Goal: Transaction & Acquisition: Purchase product/service

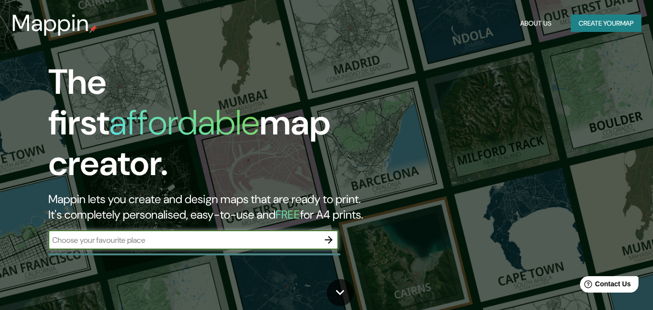
click at [124, 234] on input "text" at bounding box center [183, 239] width 271 height 11
type input "terrateig"
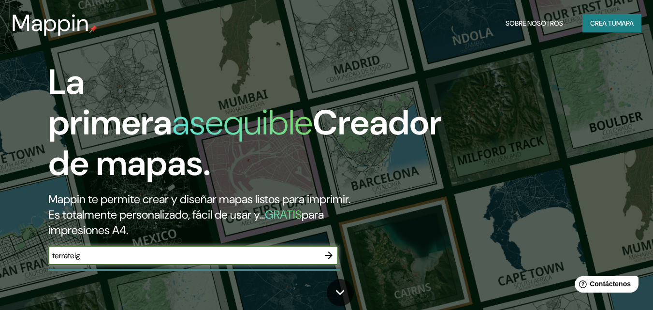
click at [330, 258] on icon "button" at bounding box center [329, 255] width 12 height 12
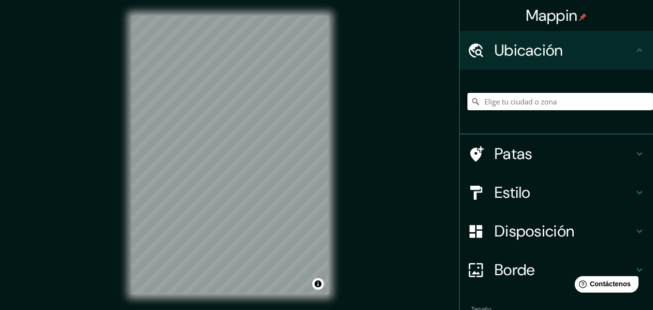
click at [336, 92] on div "© Mapbox © OpenStreetMap Improve this map" at bounding box center [230, 155] width 228 height 310
click at [551, 94] on input "Elige tu ciudad o zona" at bounding box center [560, 101] width 186 height 17
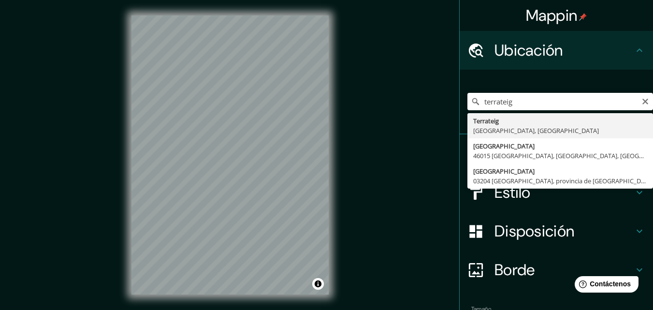
type input "Terrateig, [GEOGRAPHIC_DATA], [GEOGRAPHIC_DATA]"
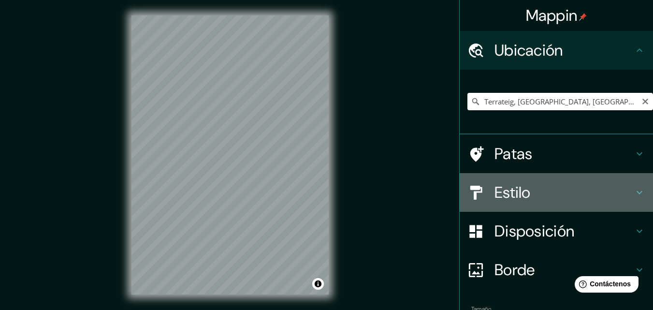
click at [546, 200] on h4 "Estilo" at bounding box center [563, 192] width 139 height 19
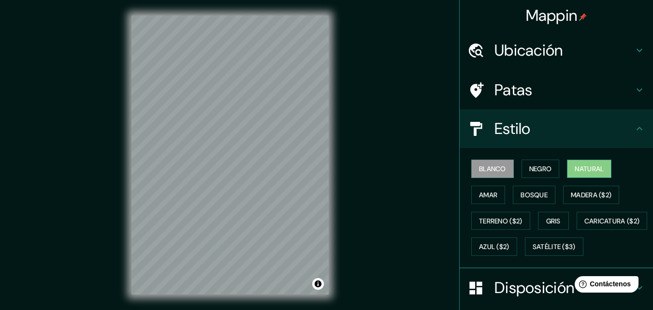
click at [576, 169] on font "Natural" at bounding box center [589, 168] width 29 height 9
click at [536, 165] on font "Negro" at bounding box center [540, 168] width 23 height 9
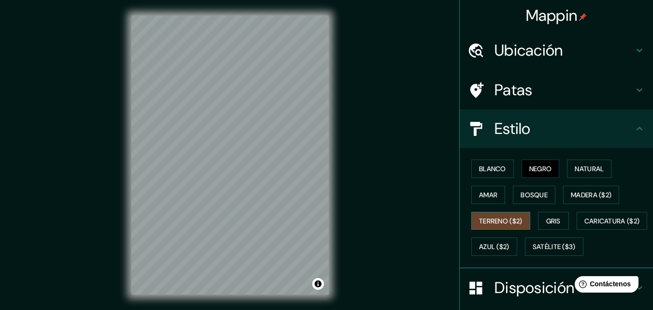
click at [504, 221] on font "Terreno ($2)" at bounding box center [500, 221] width 43 height 9
click at [479, 195] on font "Amar" at bounding box center [488, 194] width 18 height 9
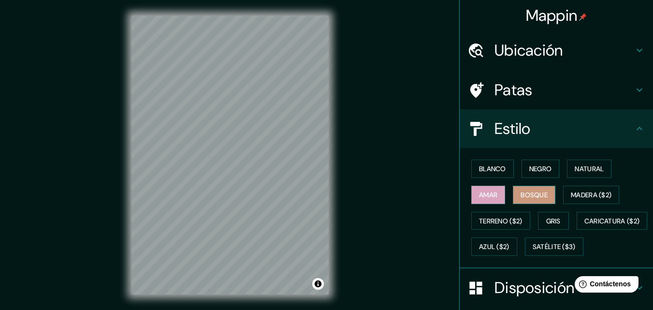
click at [521, 189] on font "Bosque" at bounding box center [534, 194] width 27 height 13
click at [493, 172] on font "Blanco" at bounding box center [492, 168] width 27 height 9
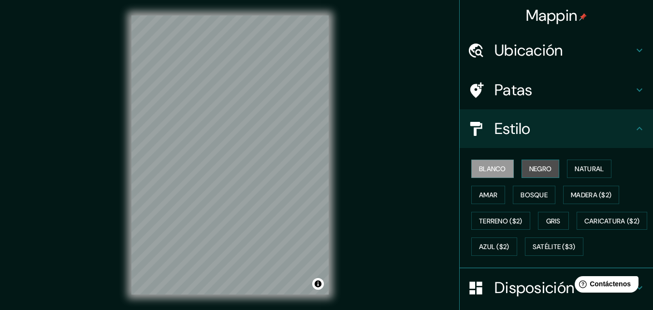
click at [537, 166] on font "Negro" at bounding box center [540, 168] width 23 height 9
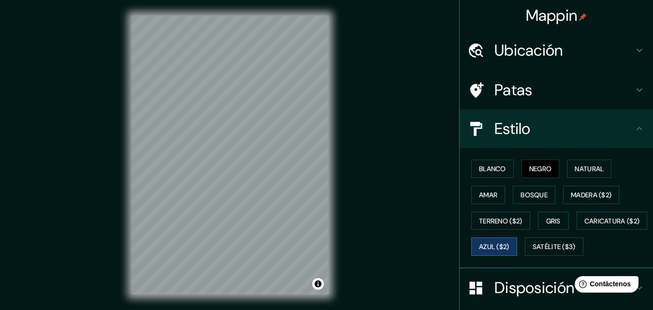
click at [509, 247] on font "Azul ($2)" at bounding box center [494, 247] width 30 height 9
click at [584, 225] on font "Caricatura ($2)" at bounding box center [612, 221] width 56 height 9
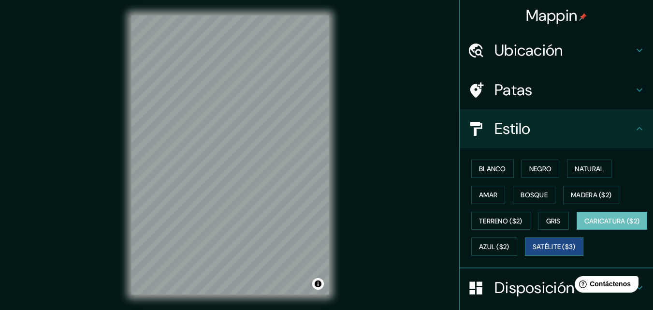
click at [533, 251] on font "Satélite ($3)" at bounding box center [554, 247] width 43 height 9
